Goal: Find specific page/section: Find specific page/section

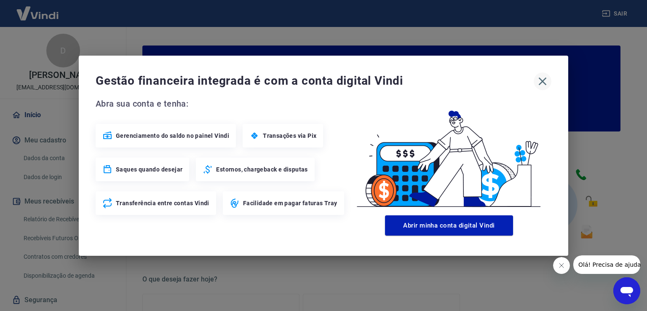
click at [539, 77] on icon "button" at bounding box center [542, 81] width 13 height 13
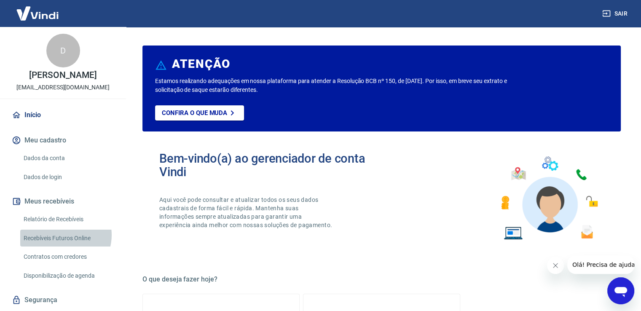
click at [61, 235] on link "Recebíveis Futuros Online" at bounding box center [68, 238] width 96 height 17
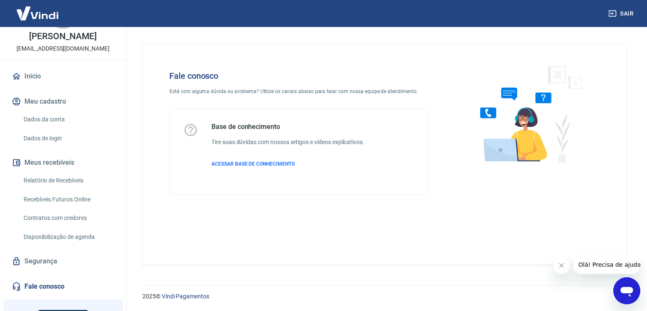
scroll to position [42, 0]
